Goal: Task Accomplishment & Management: Complete application form

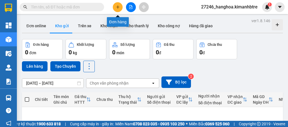
click at [118, 6] on icon "plus" at bounding box center [118, 7] width 4 height 4
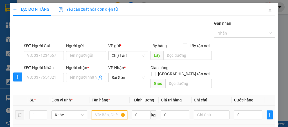
click at [105, 110] on input "text" at bounding box center [110, 114] width 36 height 9
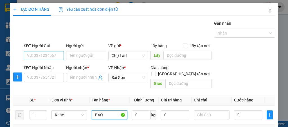
type input "BAO"
click at [38, 57] on input "SĐT Người Gửi" at bounding box center [44, 55] width 40 height 9
click at [38, 57] on input "424" at bounding box center [44, 55] width 40 height 9
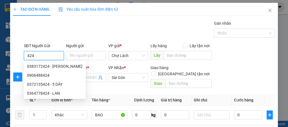
click at [38, 57] on input "424" at bounding box center [44, 55] width 40 height 9
click at [54, 85] on div "0372135424 - 5 DÀY" at bounding box center [54, 84] width 55 height 6
type input "0372135424"
type input "5 DÀY"
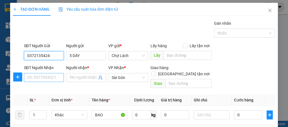
type input "0372135424"
click at [52, 77] on input "SĐT Người Nhận" at bounding box center [44, 77] width 40 height 9
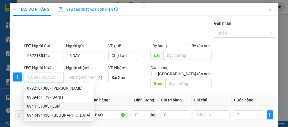
click at [57, 107] on div "0944151393 - LỤM" at bounding box center [58, 106] width 63 height 6
type input "0944151393"
type input "LỤM"
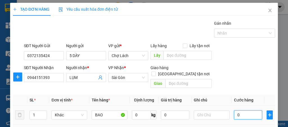
click at [248, 110] on input "0" at bounding box center [248, 114] width 28 height 9
click at [205, 110] on input "text" at bounding box center [212, 114] width 36 height 9
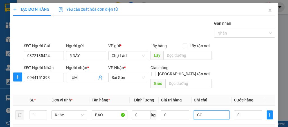
scroll to position [80, 0]
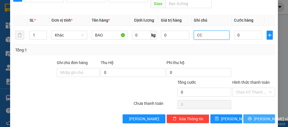
type input "CC"
click at [249, 117] on icon "printer" at bounding box center [250, 119] width 4 height 4
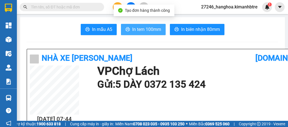
click at [143, 31] on span "In tem 100mm" at bounding box center [146, 29] width 29 height 7
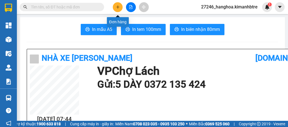
click at [117, 8] on icon "plus" at bounding box center [118, 7] width 4 height 4
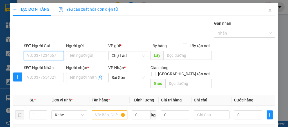
click at [39, 56] on input "SĐT Người Gửi" at bounding box center [44, 55] width 40 height 9
type input "0946465183"
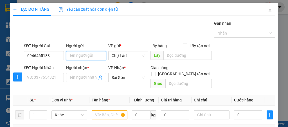
click at [80, 57] on input "Người gửi" at bounding box center [86, 55] width 40 height 9
type input "TUẤN"
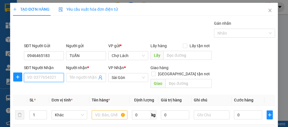
click at [45, 79] on input "SĐT Người Nhận" at bounding box center [44, 77] width 40 height 9
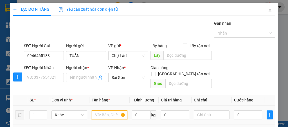
click at [110, 110] on input "text" at bounding box center [110, 114] width 36 height 9
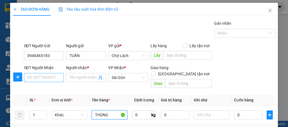
type input "THÙNG"
click at [43, 77] on input "SĐT Người Nhận" at bounding box center [44, 77] width 40 height 9
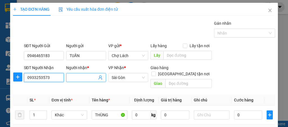
type input "0933253573"
click at [78, 79] on input "Người nhận *" at bounding box center [83, 78] width 28 height 6
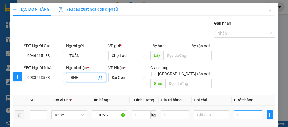
type input "DÍNH"
click at [250, 110] on input "0" at bounding box center [248, 114] width 28 height 9
type input "3"
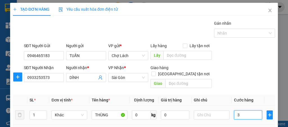
type input "30"
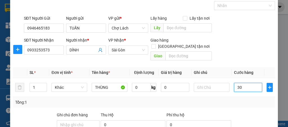
scroll to position [75, 0]
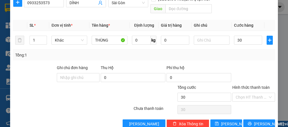
type input "30.000"
click at [250, 65] on div at bounding box center [254, 75] width 44 height 20
click at [258, 93] on input "Hình thức thanh toán" at bounding box center [252, 97] width 32 height 8
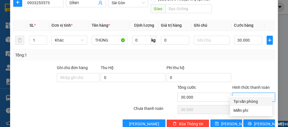
click at [246, 103] on div "Tại văn phòng" at bounding box center [250, 101] width 35 height 6
type input "0"
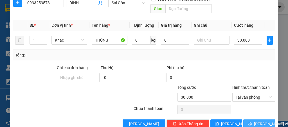
click at [254, 121] on span "[PERSON_NAME] và In" at bounding box center [273, 124] width 39 height 6
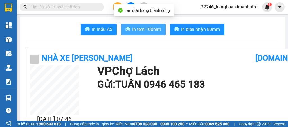
click at [142, 32] on span "In tem 100mm" at bounding box center [146, 29] width 29 height 7
